Goal: Task Accomplishment & Management: Manage account settings

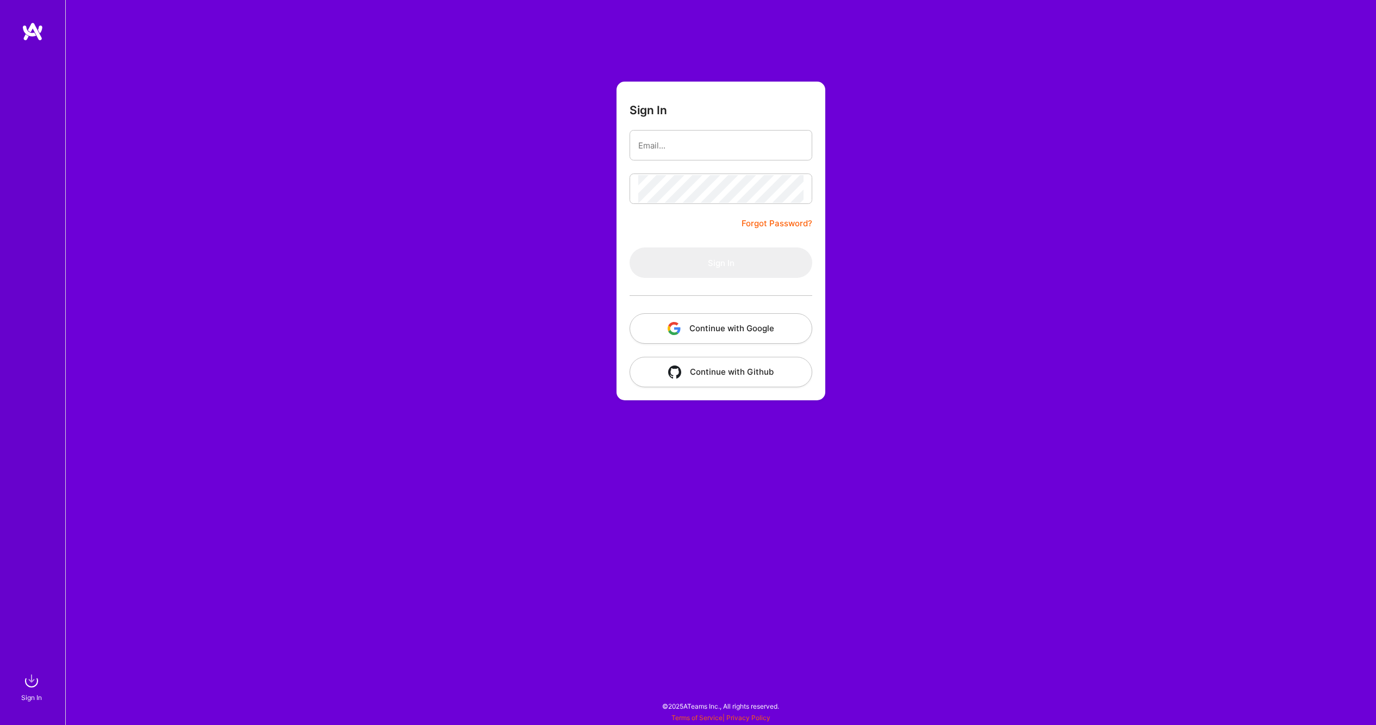
click at [688, 149] on input "email" at bounding box center [720, 146] width 165 height 28
type input "[PERSON_NAME][EMAIL_ADDRESS][PERSON_NAME][DOMAIN_NAME]"
click at [740, 263] on button "Sign In" at bounding box center [721, 262] width 183 height 30
